Goal: Task Accomplishment & Management: Manage account settings

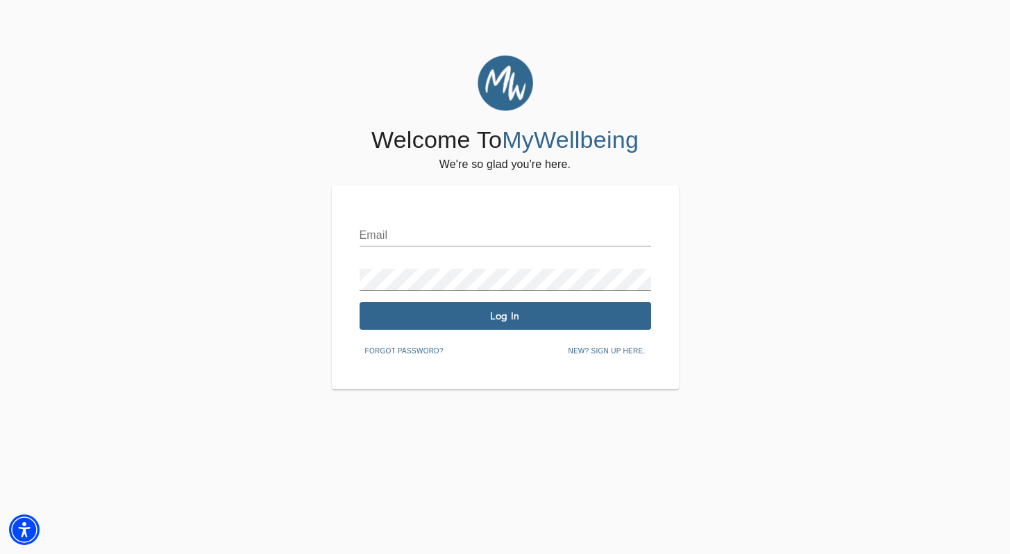
click at [438, 233] on input "text" at bounding box center [506, 235] width 292 height 22
type input "[PERSON_NAME][EMAIL_ADDRESS][DOMAIN_NAME]"
click at [576, 326] on button "Log In" at bounding box center [506, 316] width 292 height 28
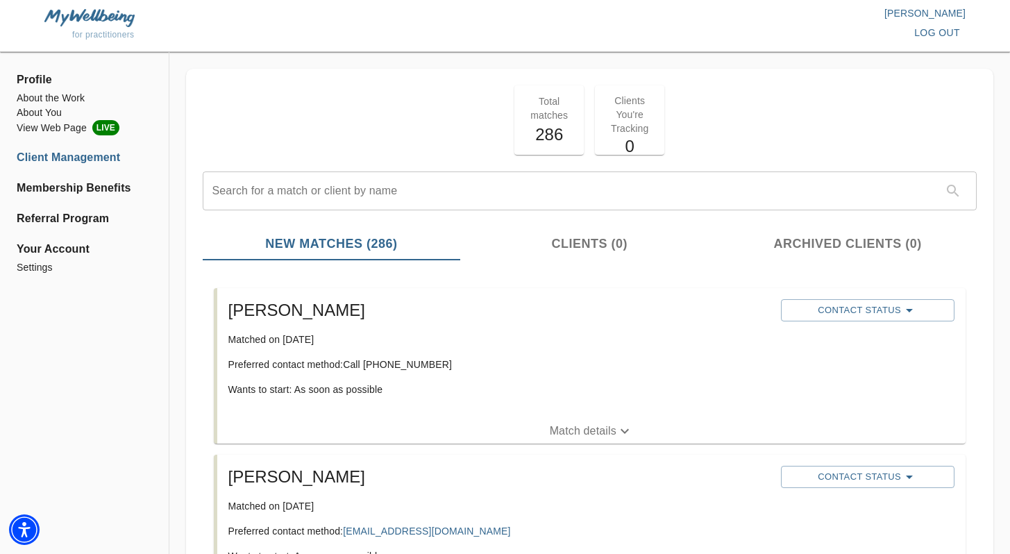
click at [496, 428] on span "Match details" at bounding box center [591, 431] width 748 height 17
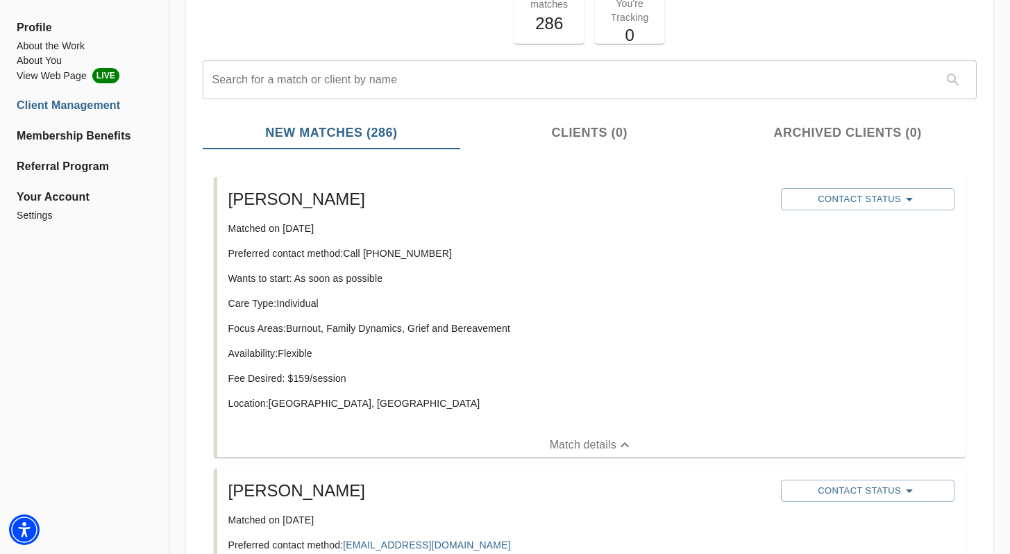
scroll to position [154, 0]
